Goal: Information Seeking & Learning: Learn about a topic

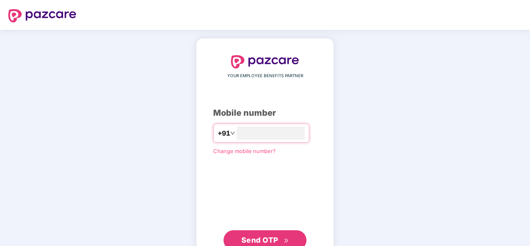
click at [379, 74] on div "YOUR EMPLOYEE BENEFITS PARTNER Mobile number +91 Change mobile number? Send OTP" at bounding box center [265, 152] width 530 height 245
click at [124, 78] on div "YOUR EMPLOYEE BENEFITS PARTNER Mobile number +91 Change mobile number? Send OTP" at bounding box center [265, 152] width 530 height 245
click at [270, 131] on input "number" at bounding box center [271, 132] width 68 height 13
type input "**********"
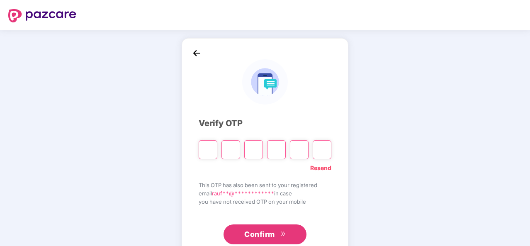
paste input "*"
type input "*"
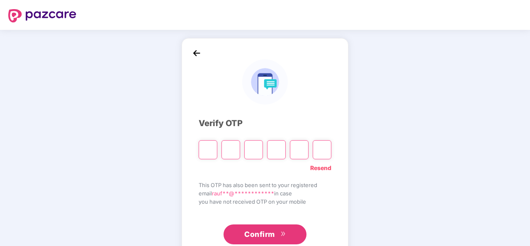
type input "*"
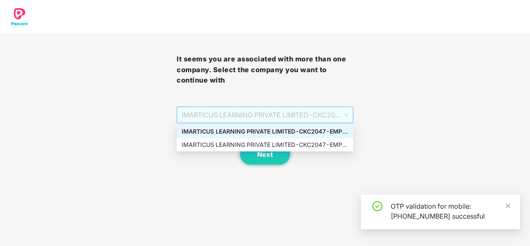
click at [271, 118] on span "IMARTICUS LEARNING PRIVATE LIMITED - CKC2047 - EMPLOYEE" at bounding box center [265, 115] width 167 height 16
click at [258, 133] on div "IMARTICUS LEARNING PRIVATE LIMITED - CKC2047 - EMPLOYEE" at bounding box center [265, 131] width 167 height 9
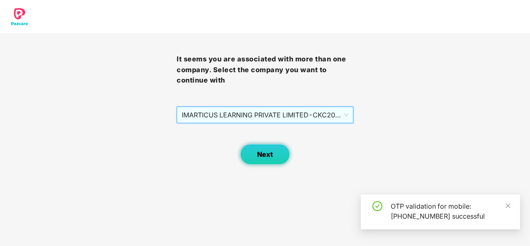
click at [263, 156] on span "Next" at bounding box center [265, 155] width 16 height 8
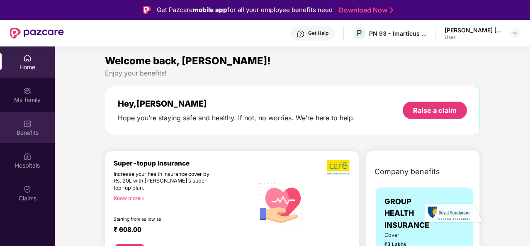
click at [30, 122] on img at bounding box center [27, 123] width 8 height 8
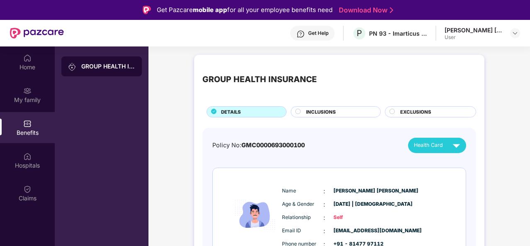
click at [274, 70] on div "GROUP HEALTH INSURANCE" at bounding box center [339, 79] width 274 height 33
click at [271, 57] on div "GROUP HEALTH INSURANCE DETAILS INCLUSIONS EXCLUSIONS Policy No: GMC000069300010…" at bounding box center [339, 189] width 290 height 269
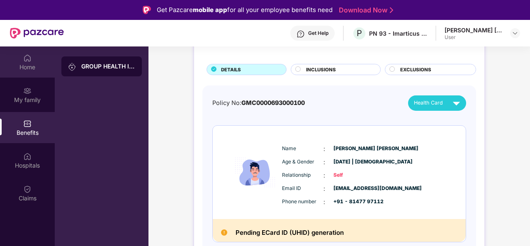
scroll to position [43, 0]
click at [20, 59] on div "Home" at bounding box center [27, 61] width 55 height 31
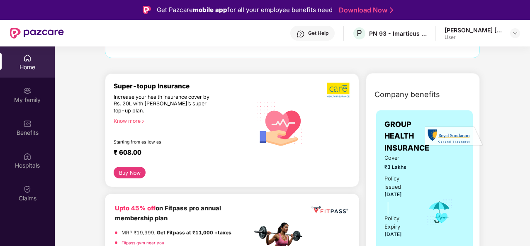
scroll to position [166, 0]
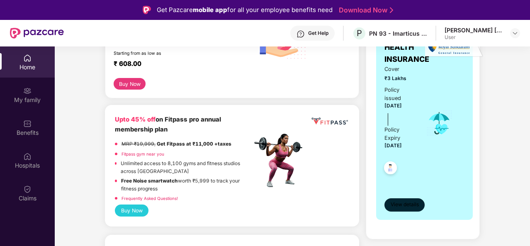
click at [396, 199] on button "View details" at bounding box center [404, 204] width 40 height 13
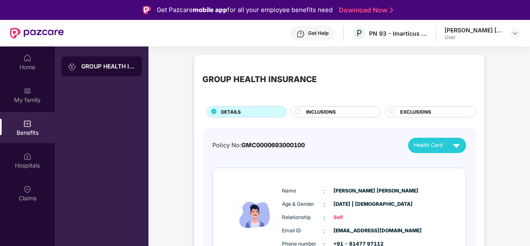
click at [230, 31] on div "Get Help P PN 93 - Imarticus Learning Private Limited [PERSON_NAME] [PERSON_NAM…" at bounding box center [292, 33] width 456 height 27
click at [39, 191] on div "Claims" at bounding box center [27, 192] width 55 height 31
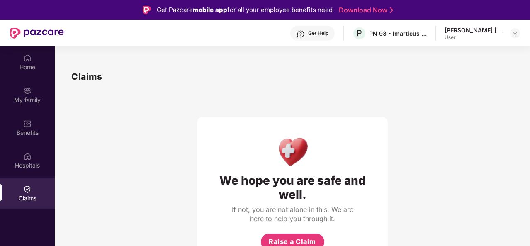
click at [197, 40] on div "Get Help P PN 93 - Imarticus Learning Private Limited [PERSON_NAME] [PERSON_NAM…" at bounding box center [292, 33] width 456 height 27
drag, startPoint x: 123, startPoint y: 78, endPoint x: 101, endPoint y: 81, distance: 21.8
click at [121, 79] on div "Claims" at bounding box center [292, 77] width 442 height 14
click at [101, 81] on h1 "Claims" at bounding box center [86, 77] width 31 height 14
